Goal: Browse casually: Explore the website without a specific task or goal

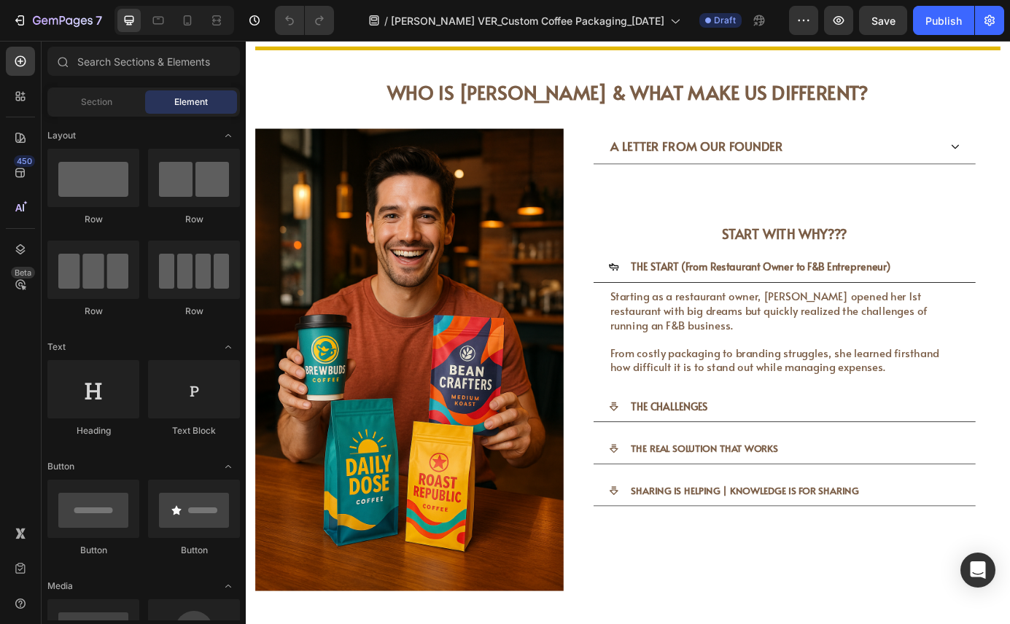
scroll to position [2636, 0]
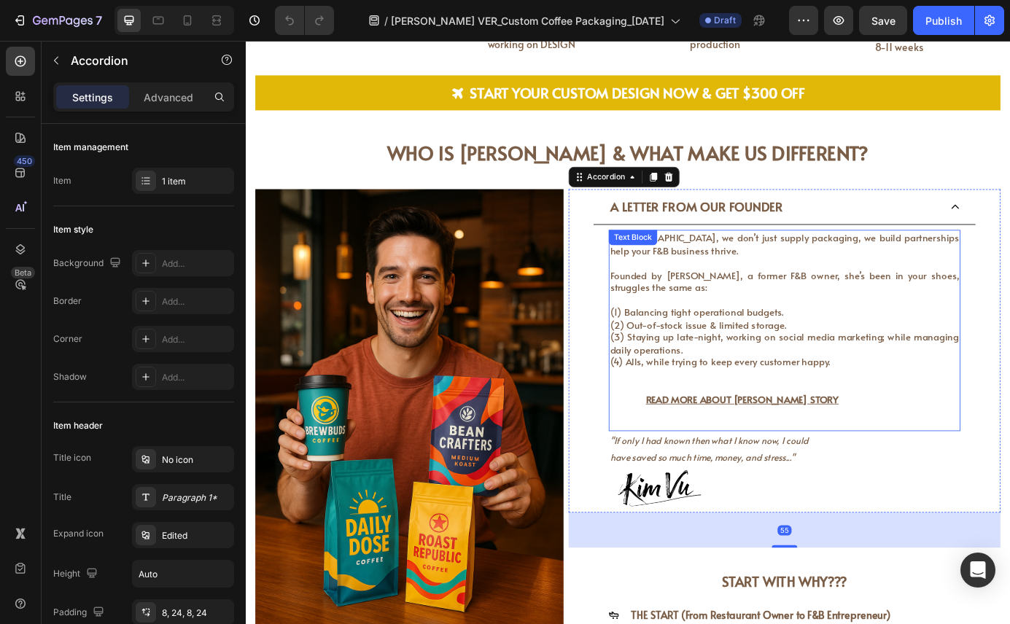
scroll to position [2682, 0]
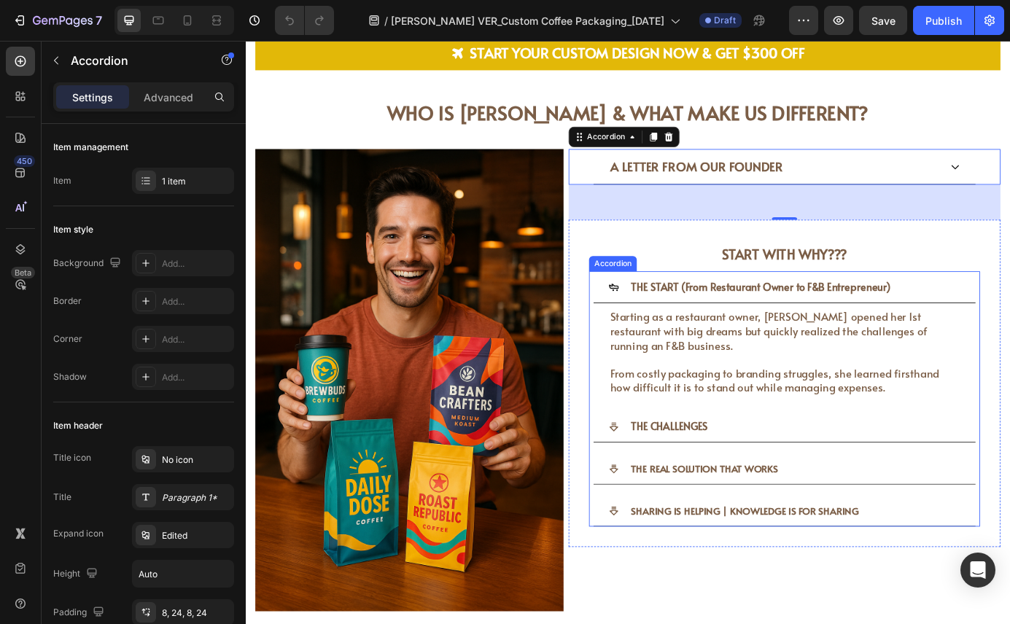
scroll to position [2716, 0]
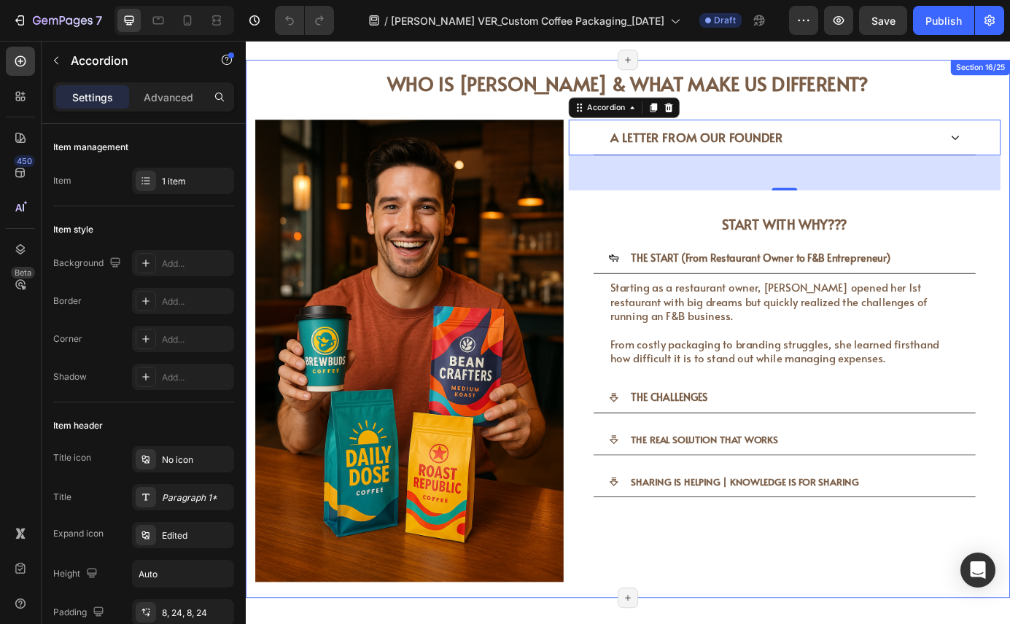
click at [833, 624] on div "A LETTER FROM OUR FOUNDER Accordion 55 START WITH WHY??? Heading THE START (Fro…" at bounding box center [863, 396] width 495 height 530
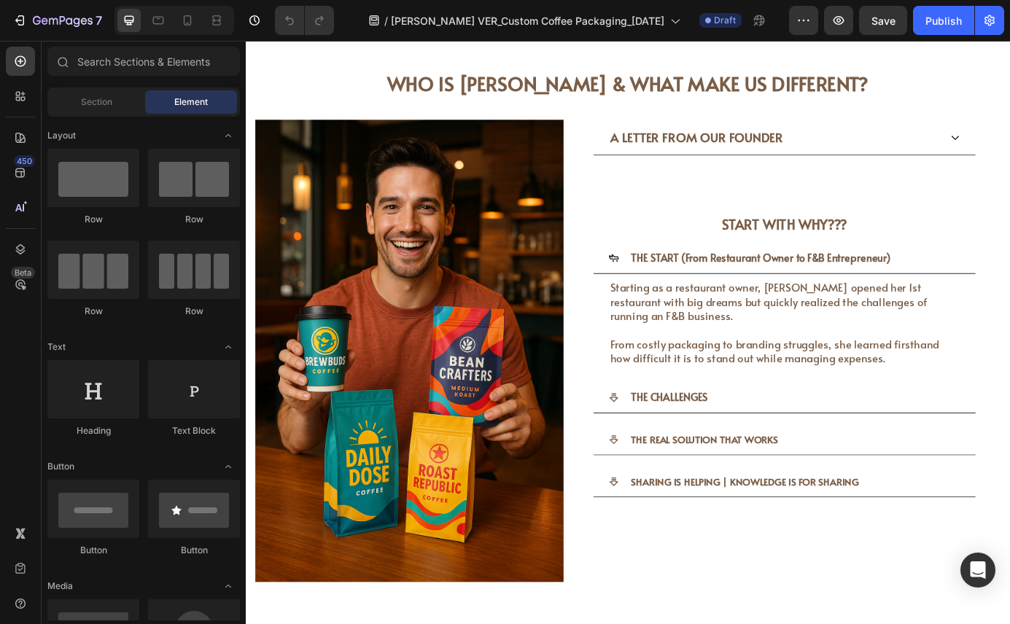
click at [588, 624] on div "Icon Icon Icon Icon Icon Icon List 2000+ Happy Customers Text Block Row Custom …" at bounding box center [683, 114] width 875 height 5518
click at [1010, 150] on div "A LETTER FROM OUR FOUNDER" at bounding box center [863, 151] width 438 height 41
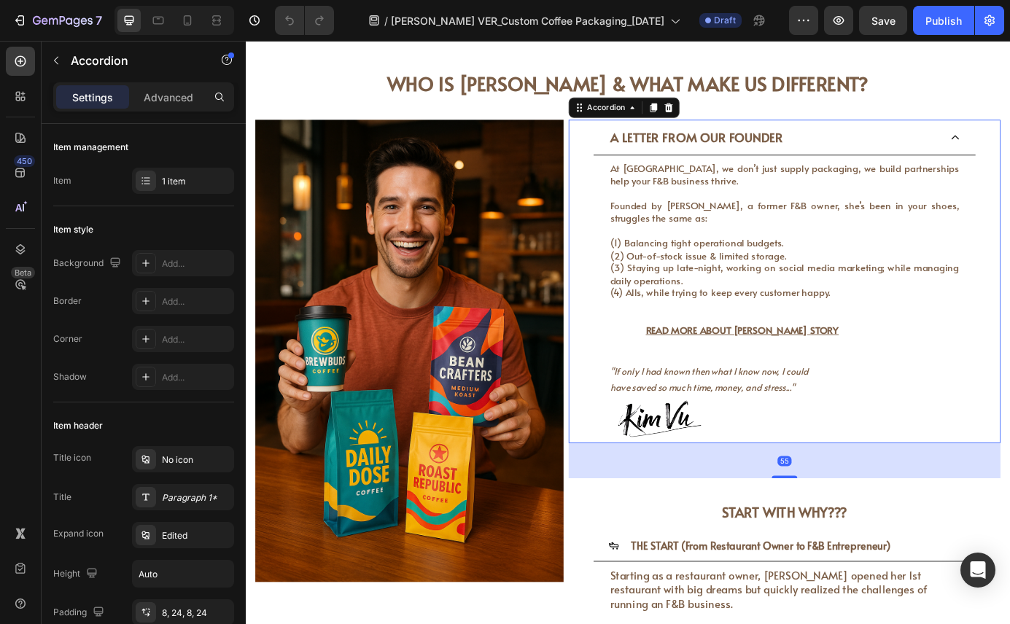
click at [783, 153] on span "A LETTER FROM OUR FOUNDER" at bounding box center [762, 151] width 197 height 19
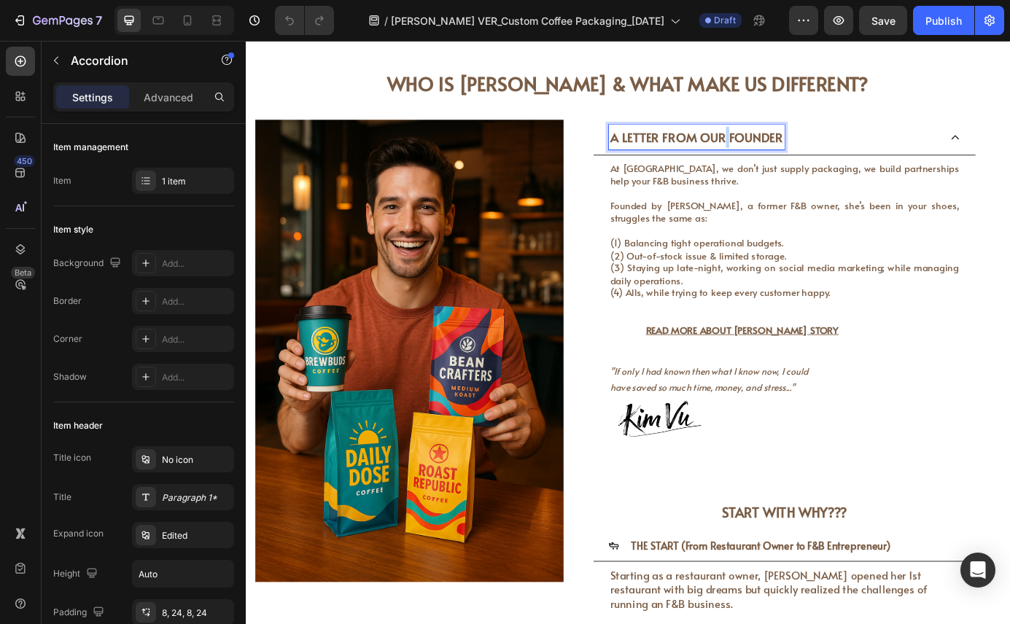
click at [783, 153] on span "A LETTER FROM OUR FOUNDER" at bounding box center [762, 151] width 197 height 19
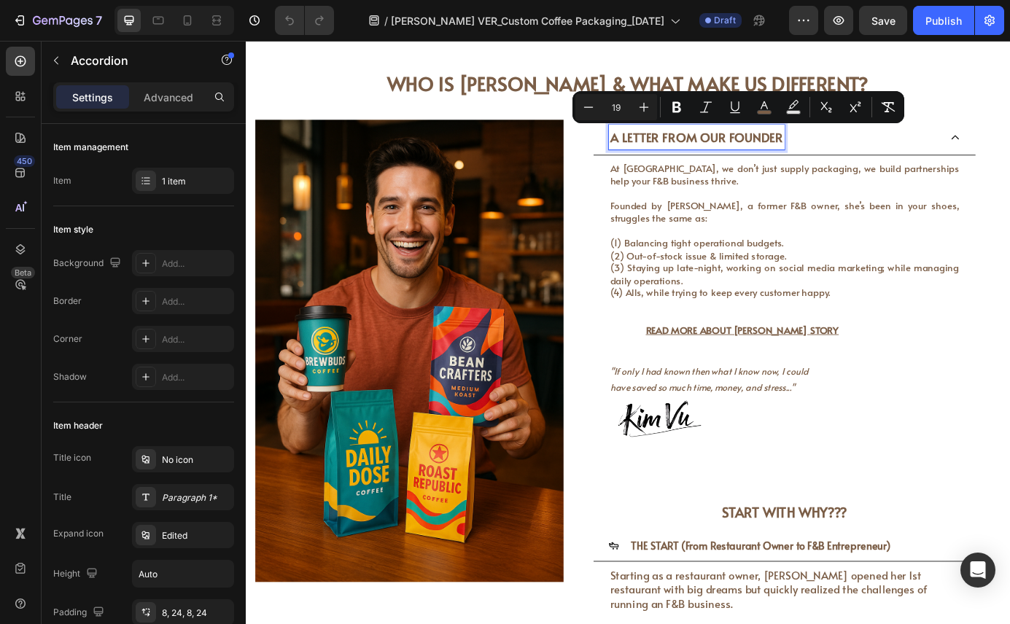
click at [737, 149] on span "A LETTER FROM OUR FOUNDER" at bounding box center [762, 151] width 197 height 19
click at [619, 165] on div "A LETTER FROM OUR FOUNDER At [GEOGRAPHIC_DATA], we don’t just supply packaging,…" at bounding box center [862, 316] width 493 height 371
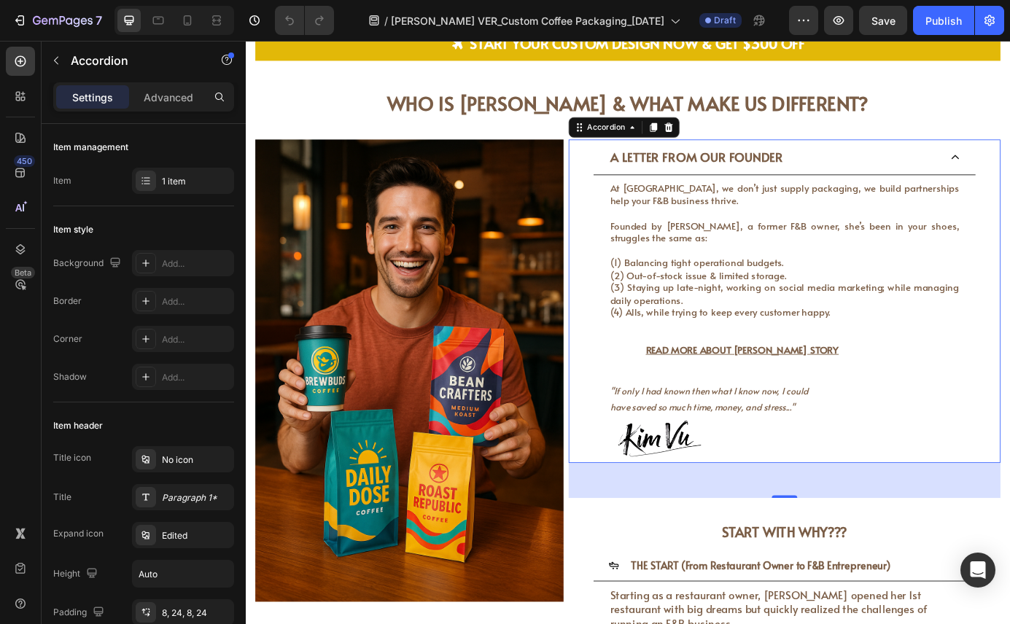
scroll to position [2665, 0]
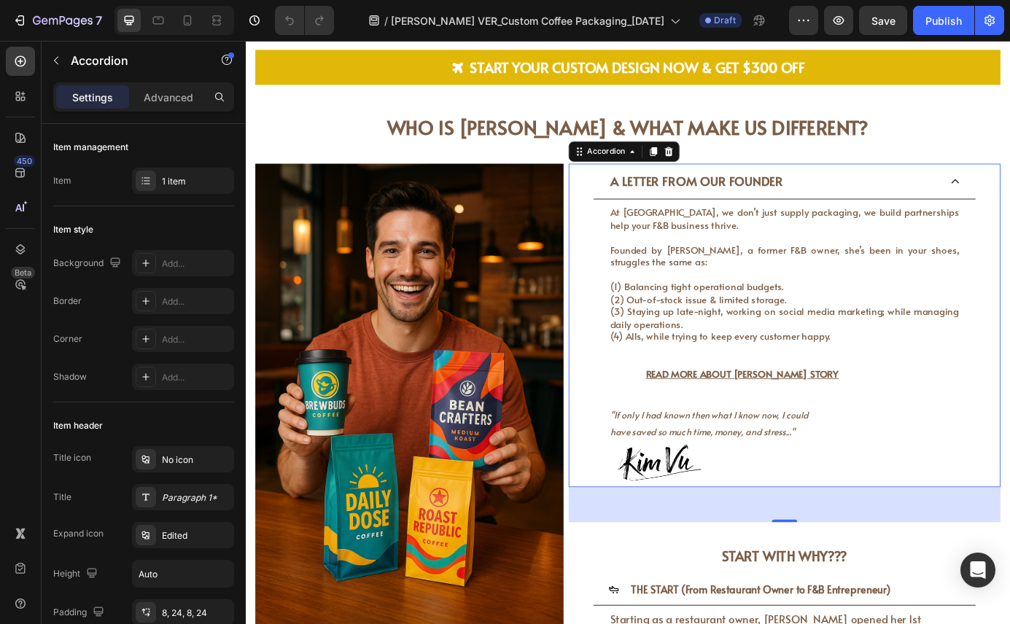
click at [864, 219] on div "A LETTER FROM OUR FOUNDER" at bounding box center [863, 202] width 438 height 41
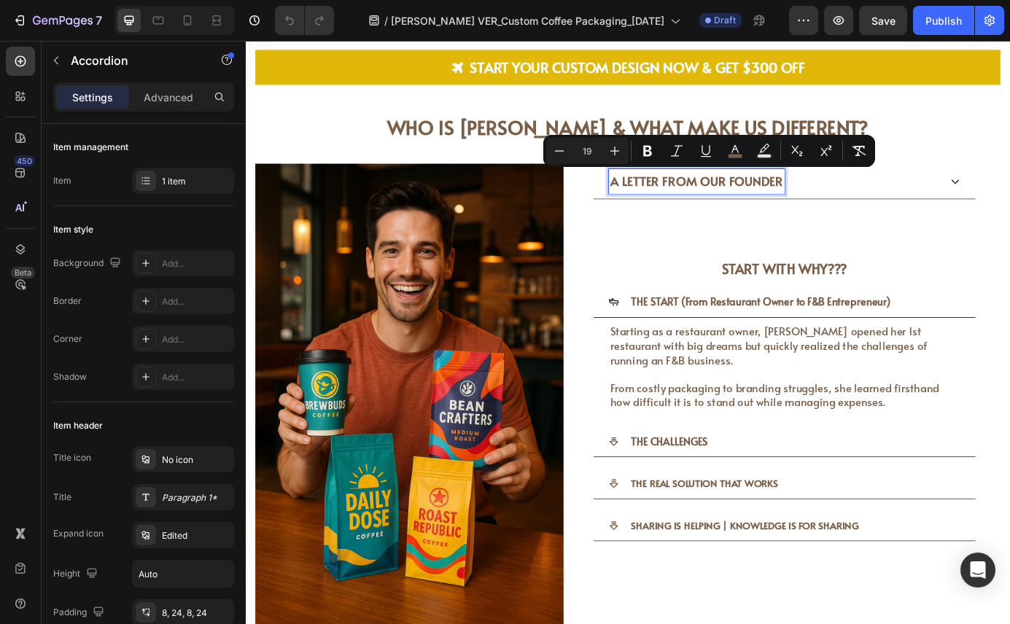
click at [802, 195] on span "A LETTER FROM OUR FOUNDER" at bounding box center [762, 201] width 197 height 19
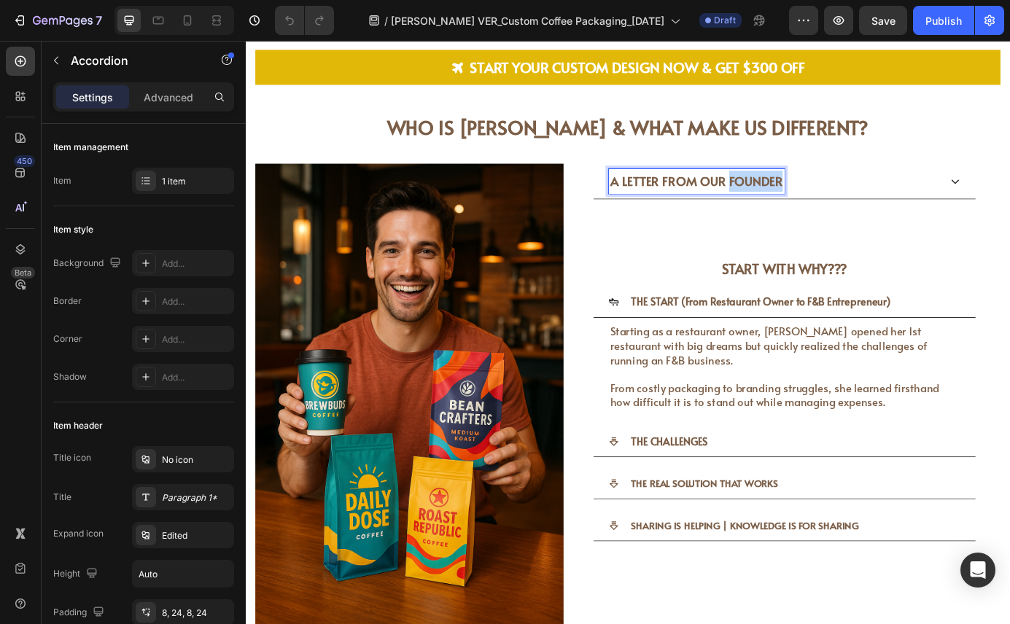
click at [802, 195] on span "A LETTER FROM OUR FOUNDER" at bounding box center [762, 201] width 197 height 19
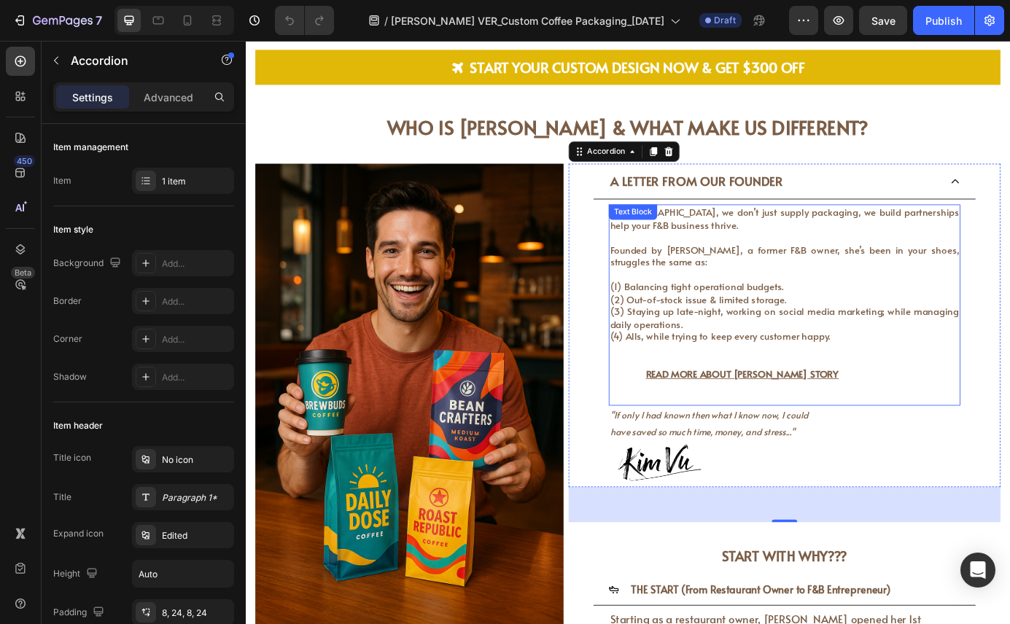
click at [867, 322] on p "At [GEOGRAPHIC_DATA], we don’t just supply packaging, we build partnerships hel…" at bounding box center [863, 308] width 400 height 157
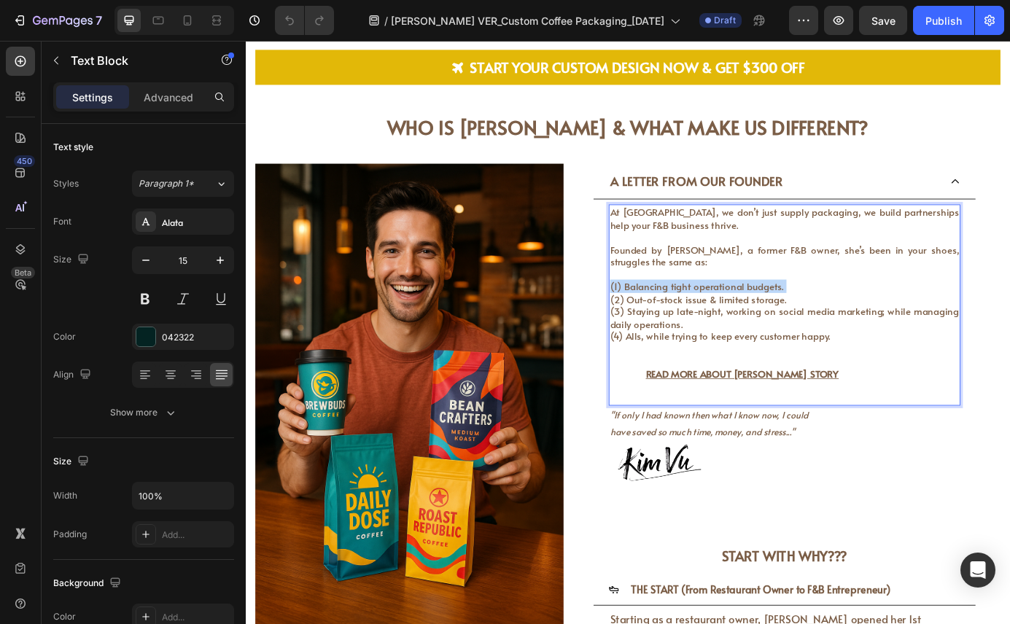
click at [867, 322] on p "At [GEOGRAPHIC_DATA], we don’t just supply packaging, we build partnerships hel…" at bounding box center [863, 308] width 400 height 157
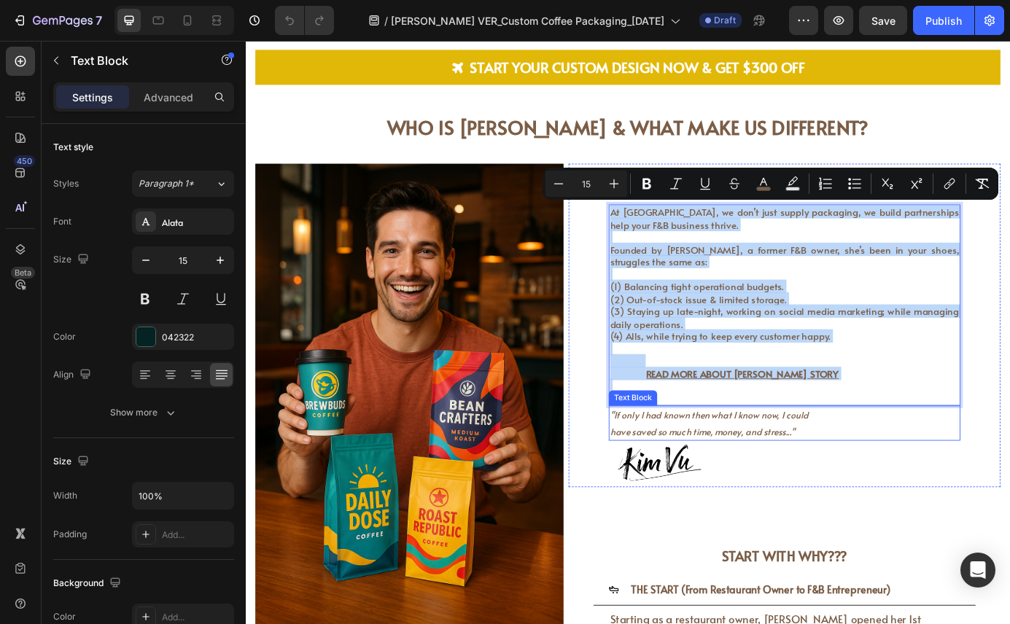
click at [806, 477] on p ""If only I had known then what I know now, I could" at bounding box center [863, 469] width 400 height 18
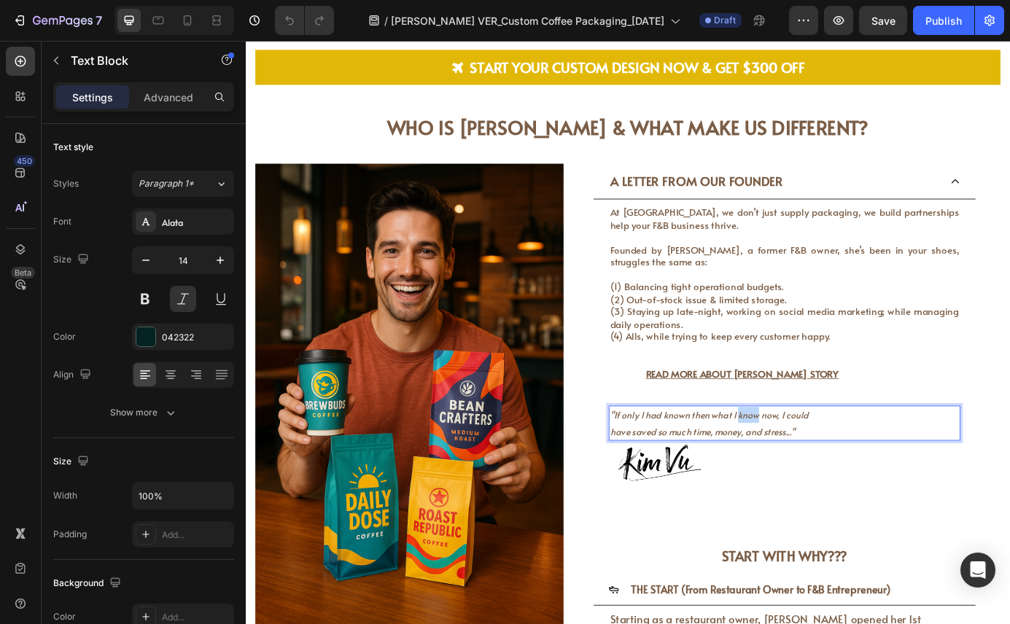
click at [806, 477] on p ""If only I had known then what I know now, I could" at bounding box center [863, 469] width 400 height 18
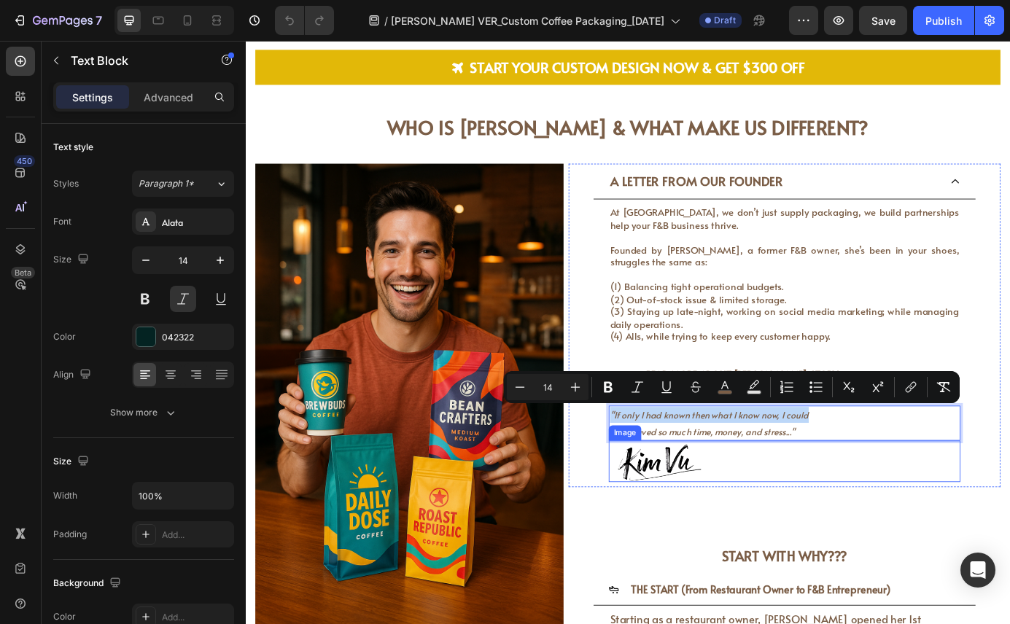
click at [737, 514] on img at bounding box center [716, 522] width 109 height 47
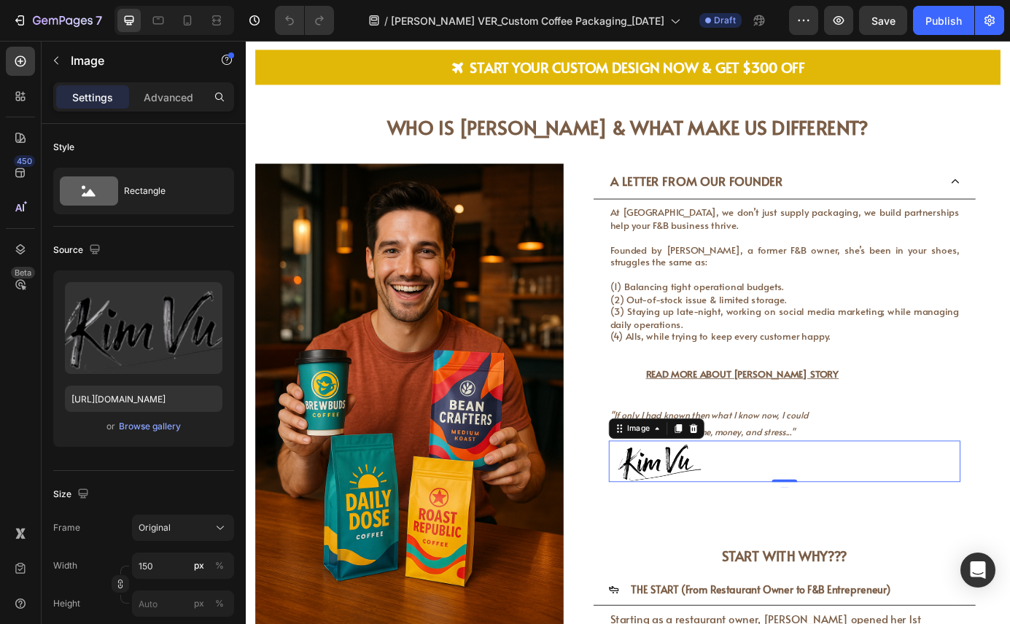
click at [737, 514] on img at bounding box center [716, 522] width 109 height 47
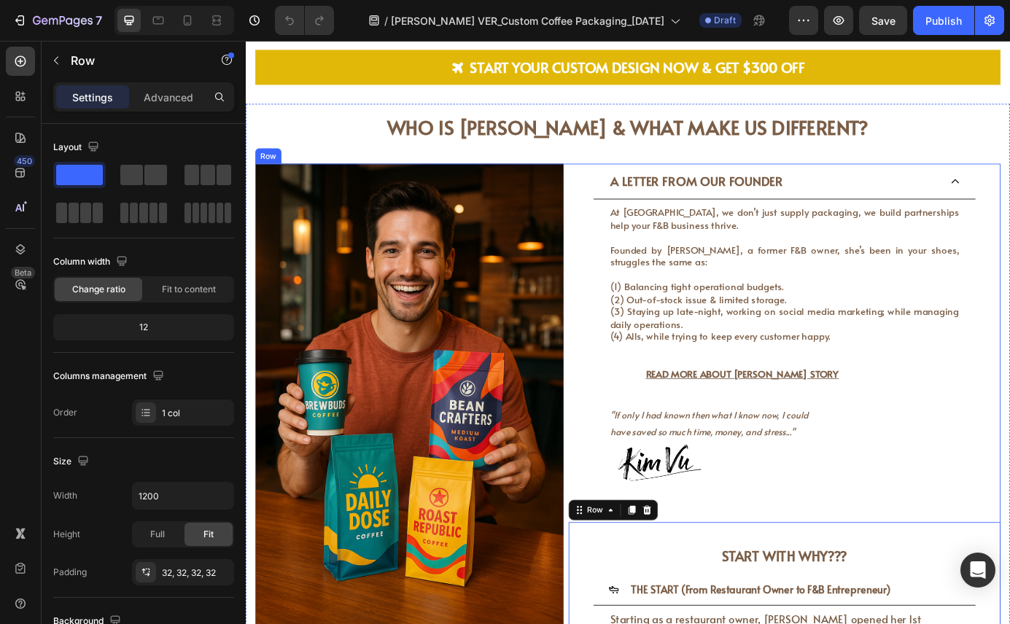
click at [818, 567] on div "A LETTER FROM OUR FOUNDER At [GEOGRAPHIC_DATA], we don’t just supply packaging,…" at bounding box center [863, 594] width 495 height 825
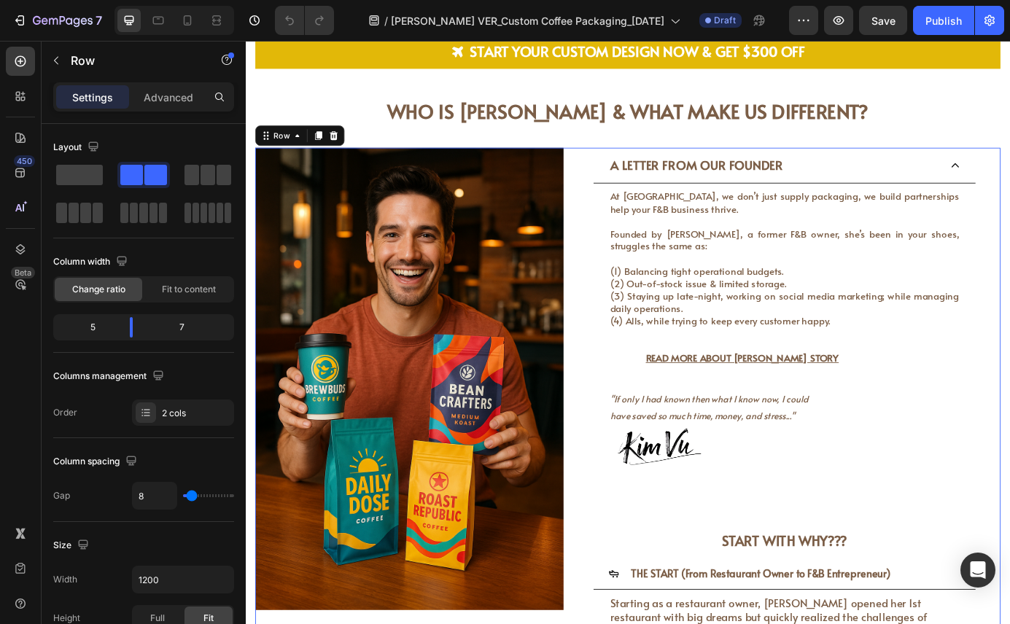
scroll to position [2685, 0]
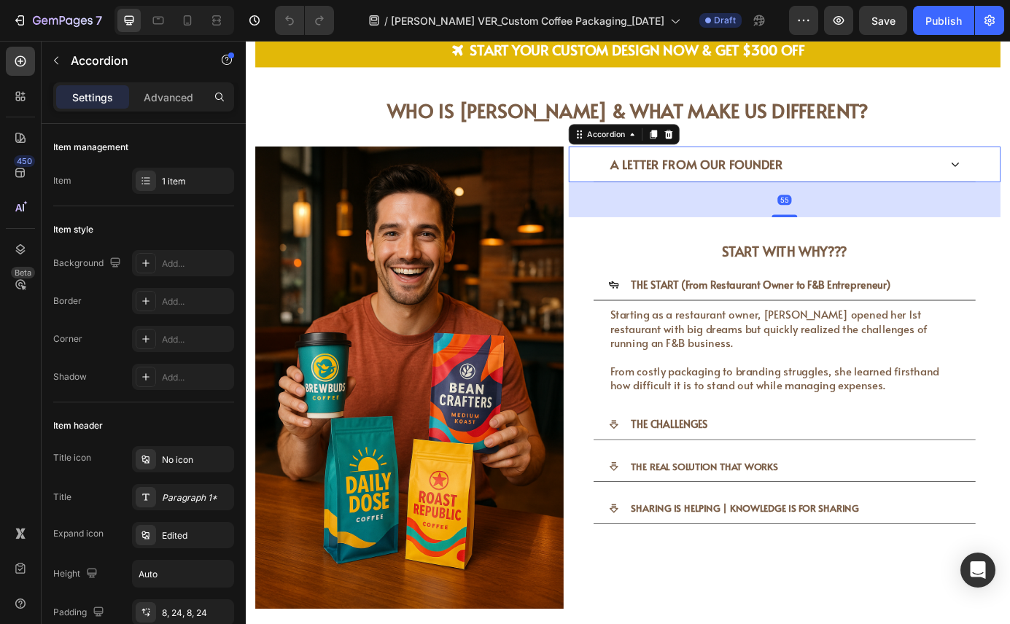
click at [942, 75] on div "Icon Icon Icon Icon Icon Icon List 2000+ Happy Customers Text Block Row Custom …" at bounding box center [683, 145] width 875 height 5518
